Goal: Obtain resource: Download file/media

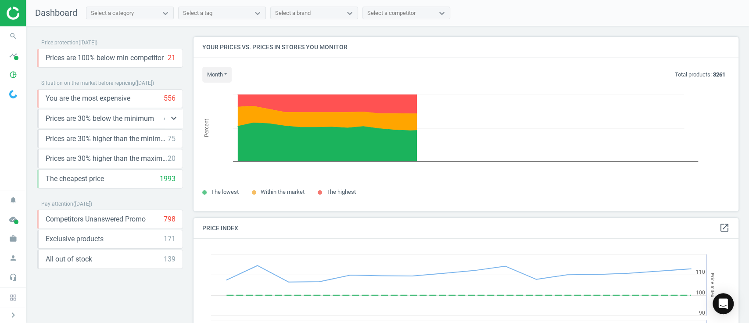
scroll to position [216, 550]
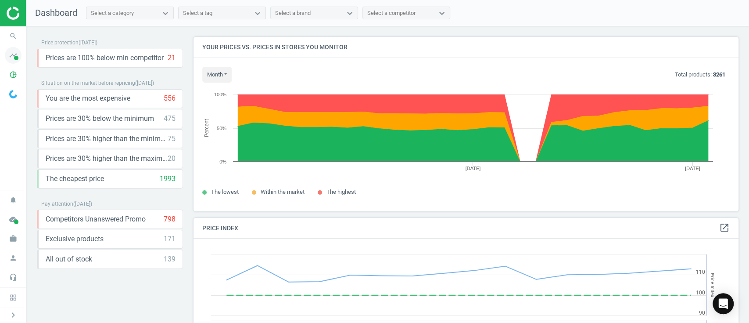
click at [18, 58] on span at bounding box center [16, 58] width 4 height 4
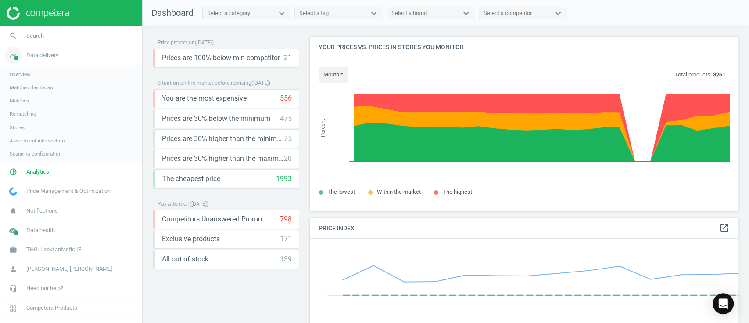
scroll to position [4, 4]
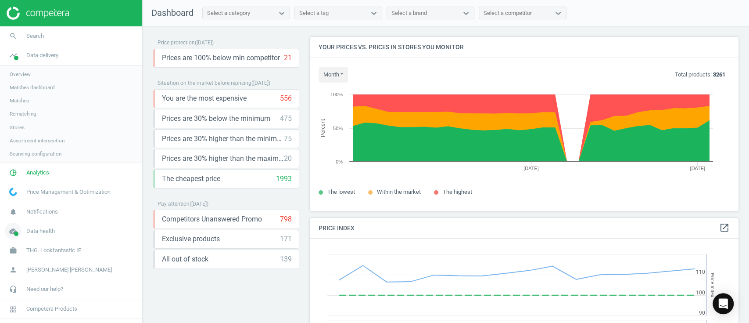
click at [61, 237] on link "cloud_done Data health" at bounding box center [71, 230] width 142 height 19
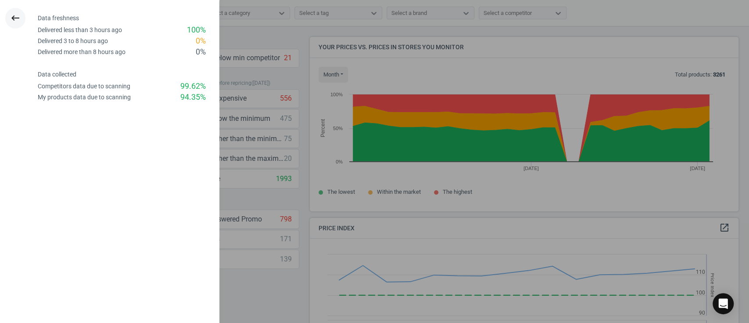
click at [18, 15] on icon "keyboard_backspace" at bounding box center [15, 18] width 11 height 11
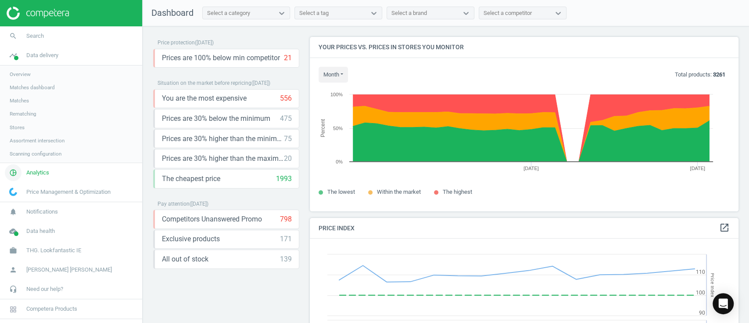
click at [45, 173] on span "Analytics" at bounding box center [37, 173] width 23 height 8
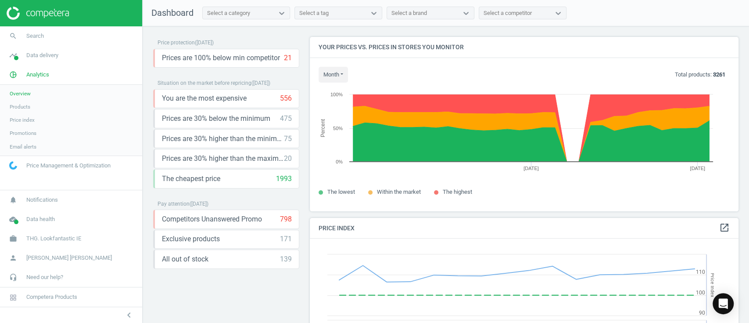
click at [22, 112] on link "Products" at bounding box center [71, 106] width 142 height 13
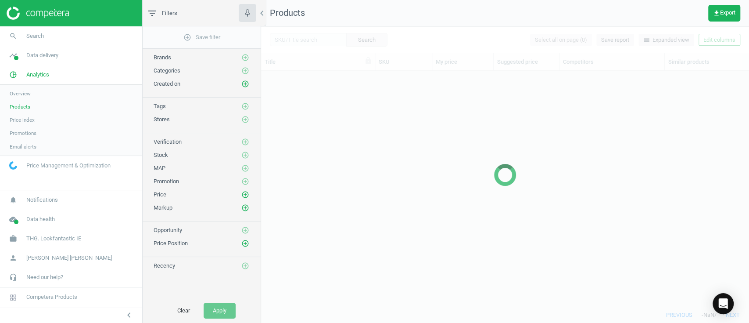
scroll to position [217, 479]
click at [21, 105] on span "Products" at bounding box center [20, 106] width 21 height 7
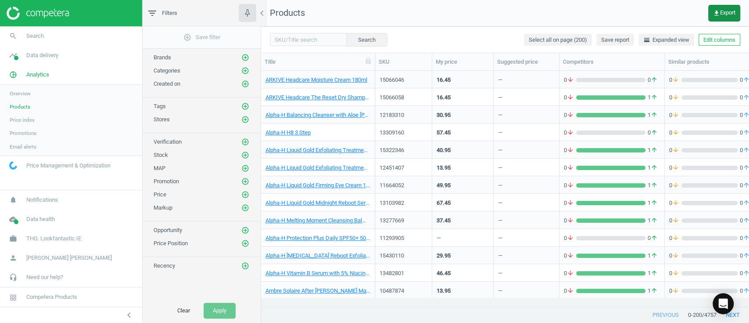
click at [562, 10] on icon "get_app" at bounding box center [716, 13] width 7 height 7
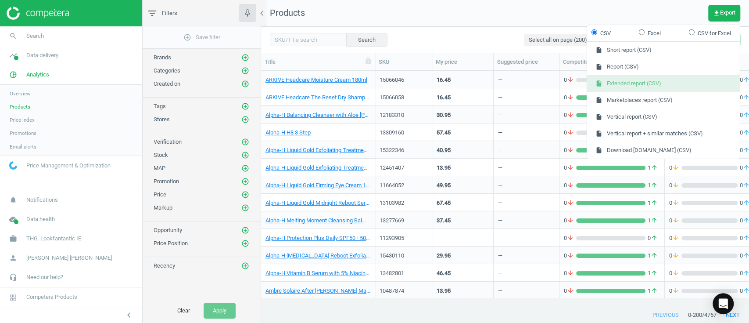
click at [562, 86] on button "insert_drive_file Extended report (CSV)" at bounding box center [663, 83] width 153 height 17
